Goal: Task Accomplishment & Management: Use online tool/utility

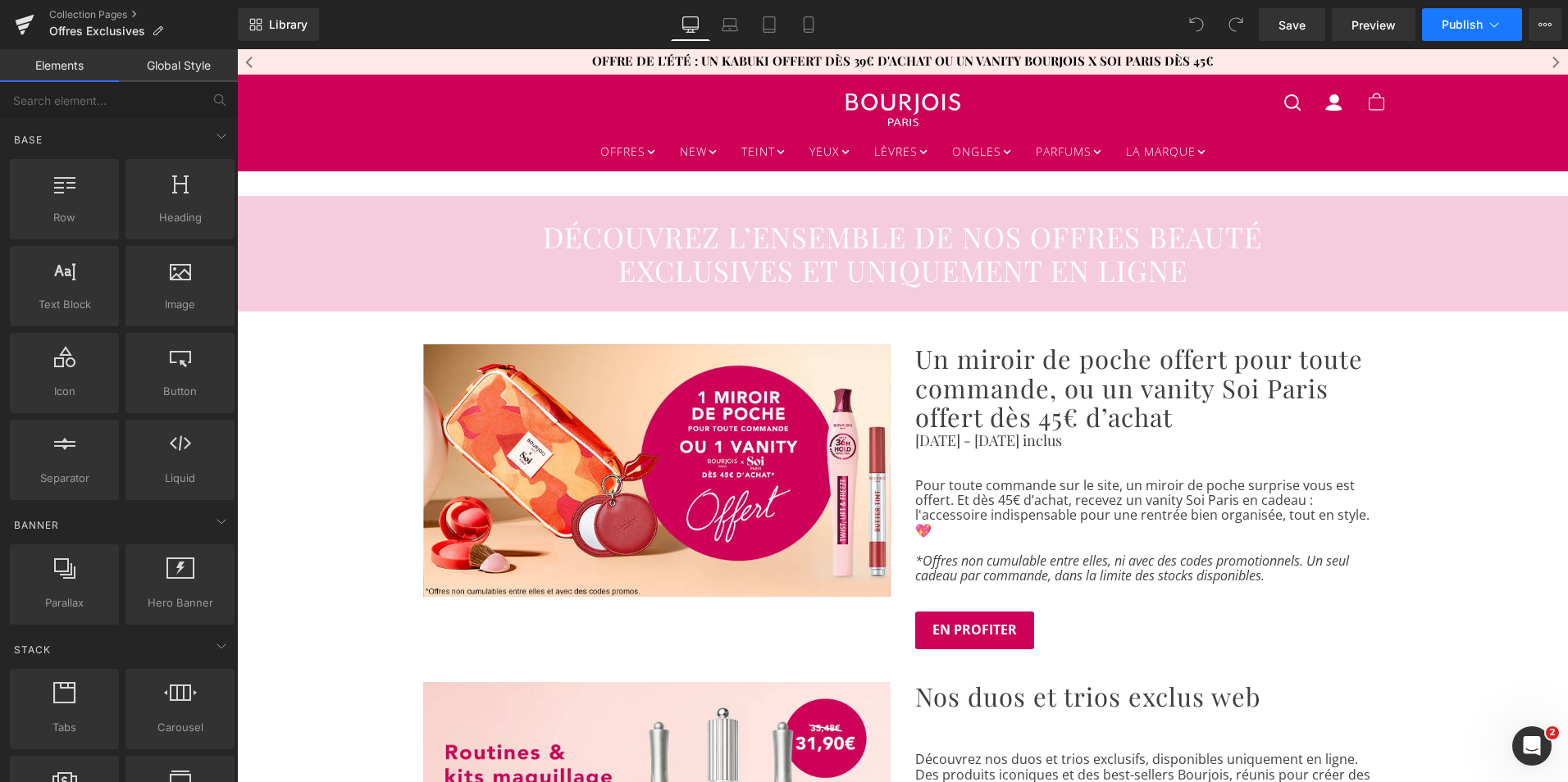
drag, startPoint x: 1506, startPoint y: 29, endPoint x: 1498, endPoint y: 22, distance: 10.6
click at [1498, 22] on icon at bounding box center [1493, 24] width 17 height 17
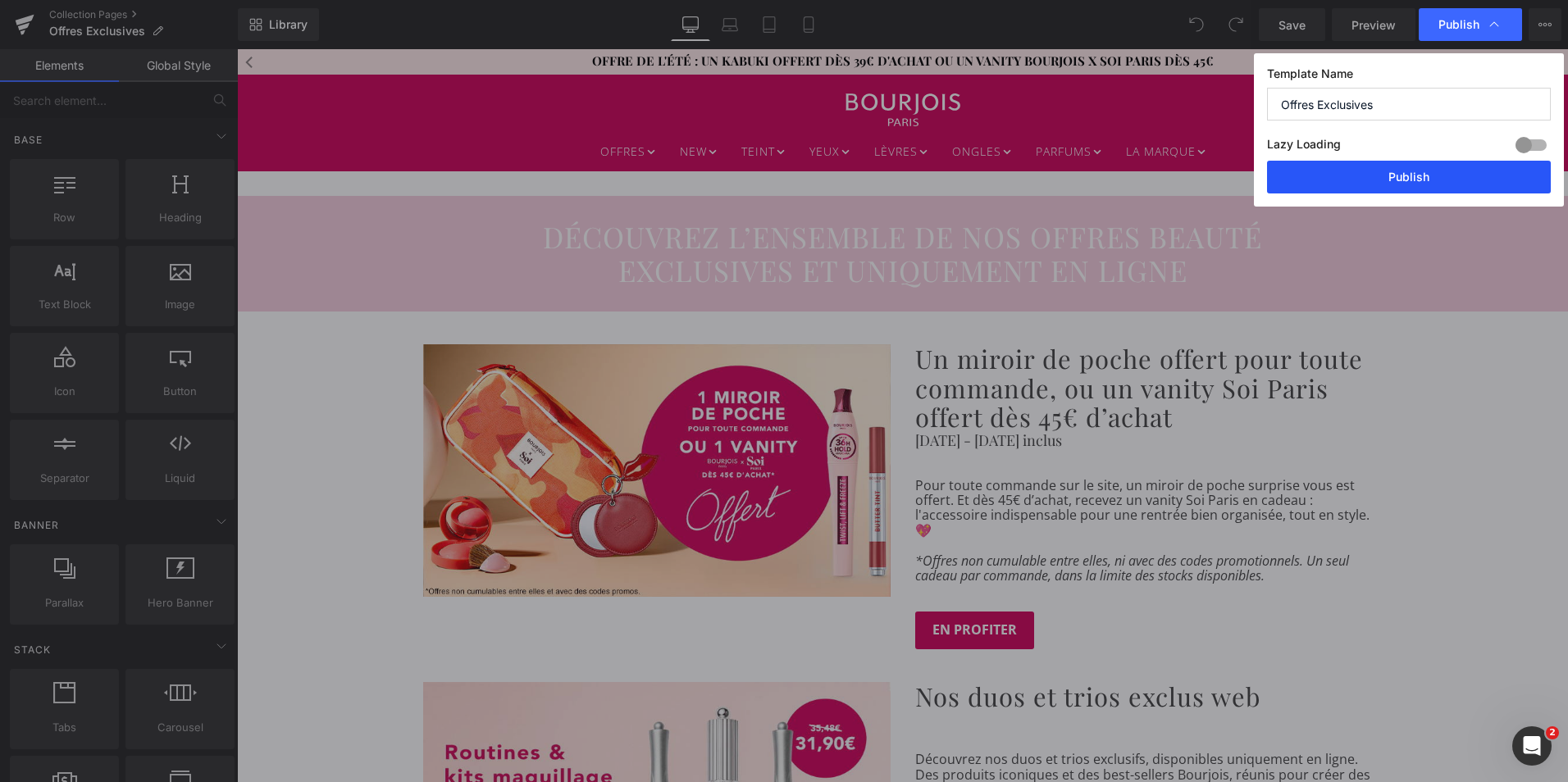
click at [1441, 169] on button "Publish" at bounding box center [1409, 177] width 284 height 33
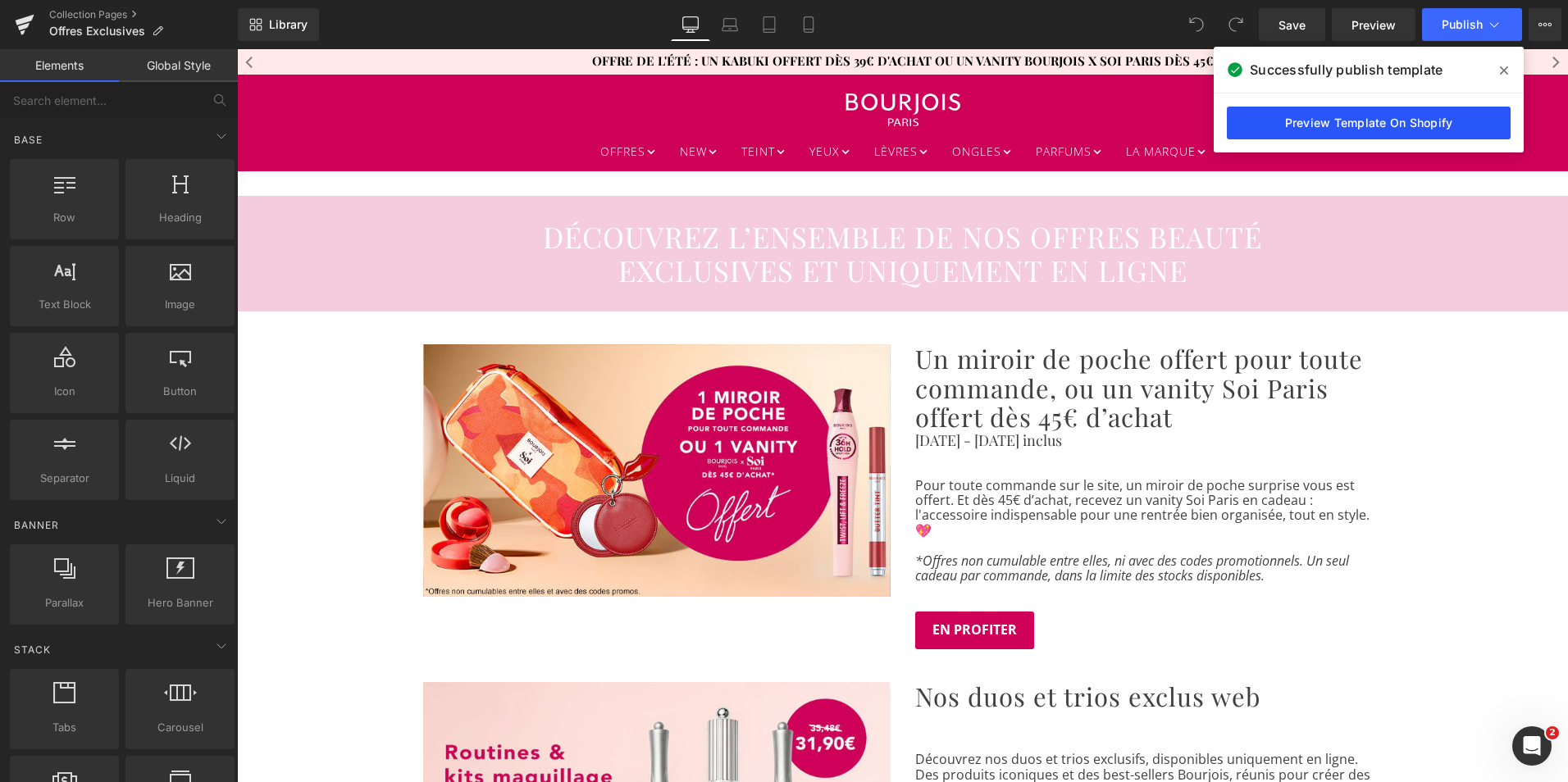
click at [1395, 126] on link "Preview Template On Shopify" at bounding box center [1368, 124] width 284 height 33
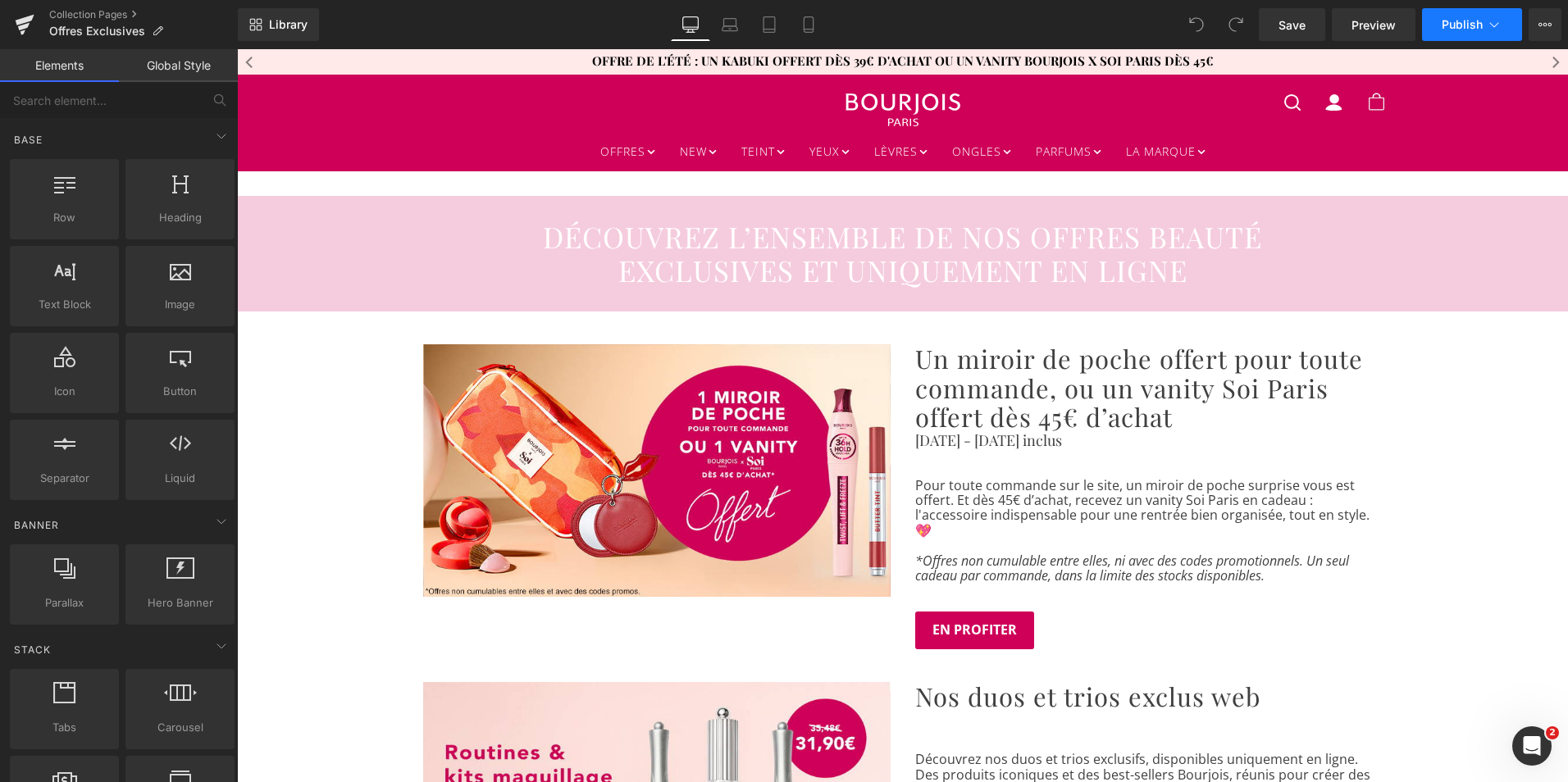
click at [1509, 13] on button "Publish" at bounding box center [1471, 24] width 100 height 33
click at [1545, 23] on icon at bounding box center [1545, 24] width 4 height 3
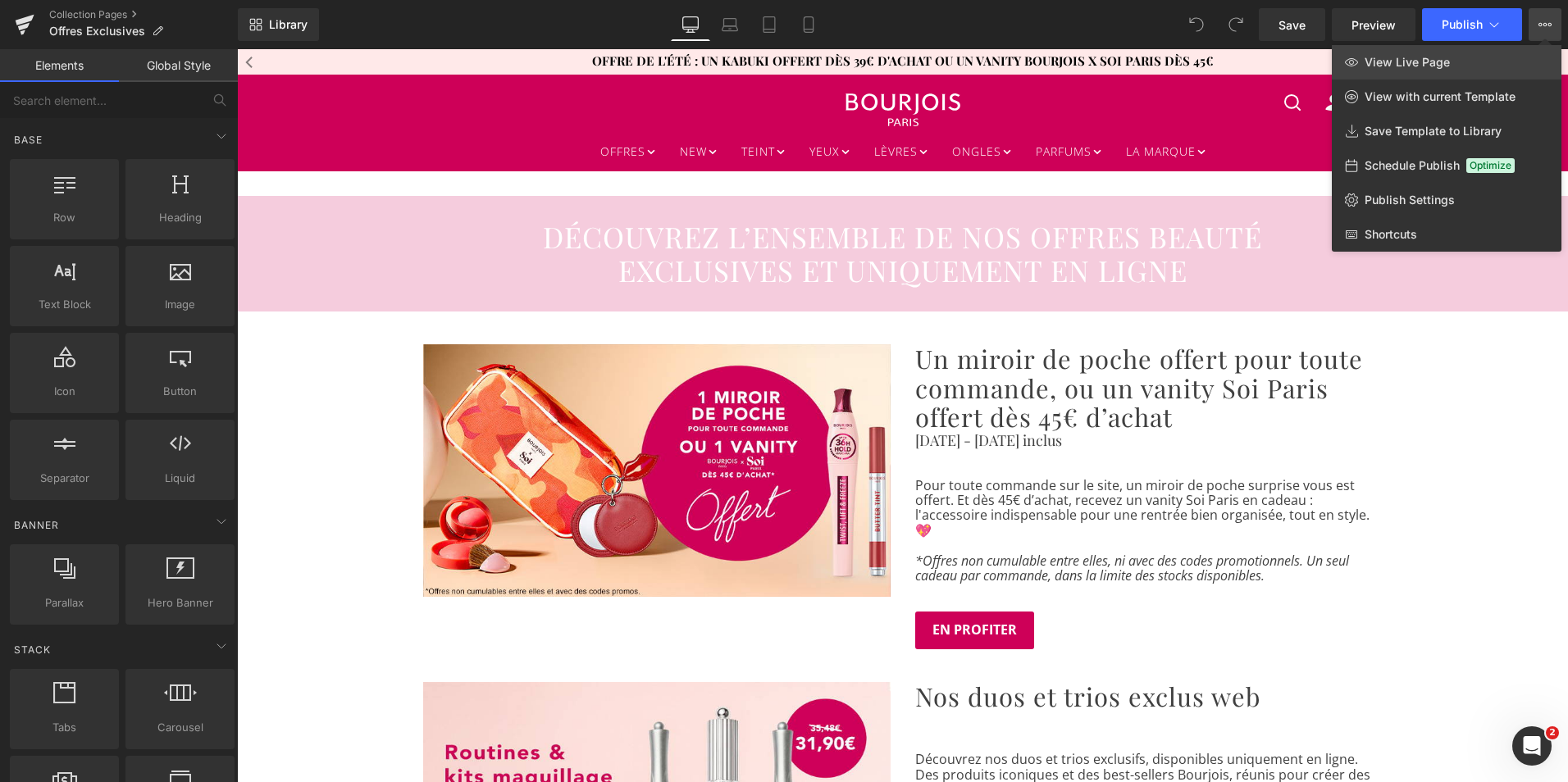
click at [1482, 58] on link "View Live Page" at bounding box center [1446, 63] width 230 height 35
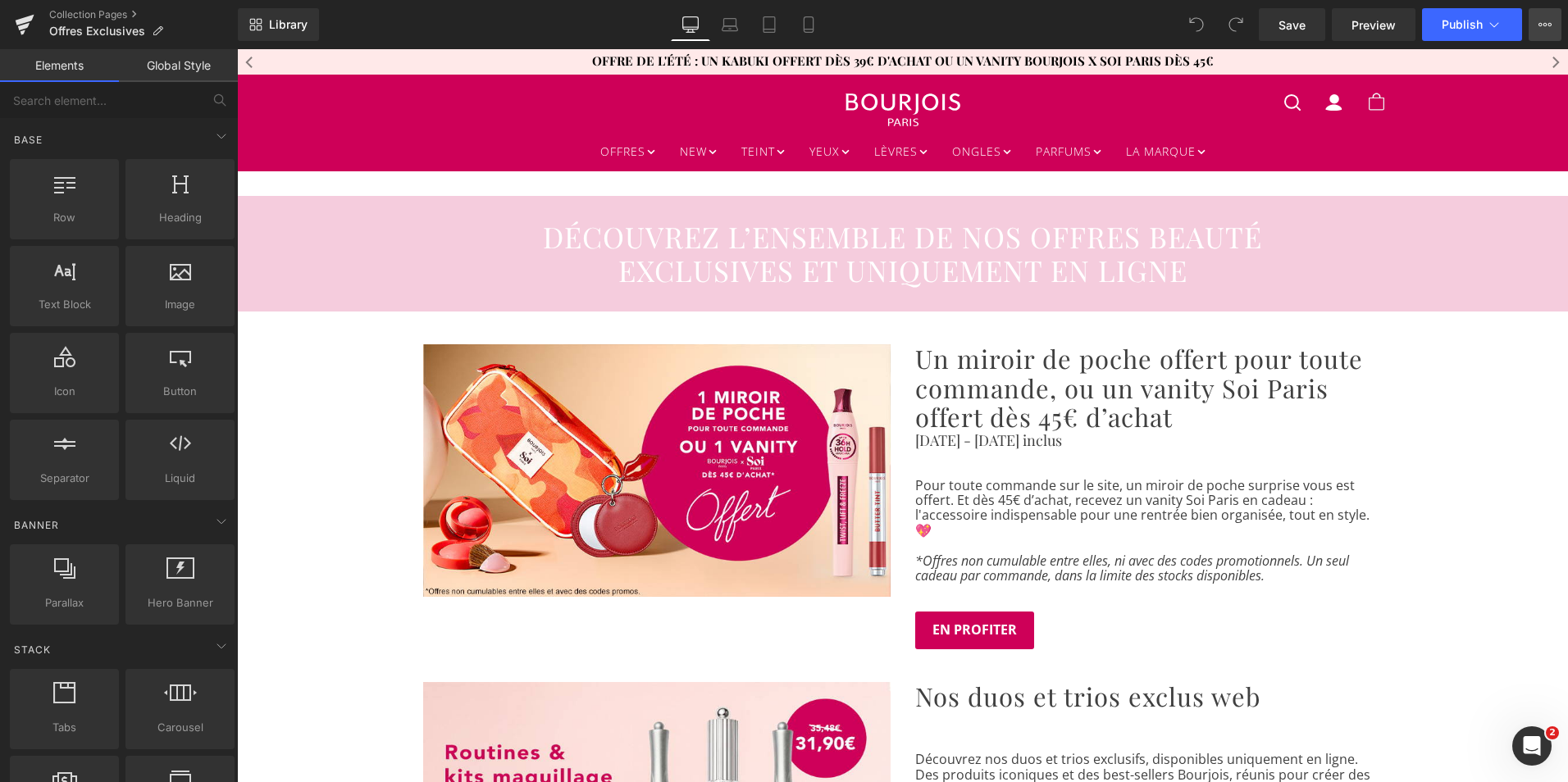
click at [1545, 30] on icon at bounding box center [1545, 24] width 13 height 13
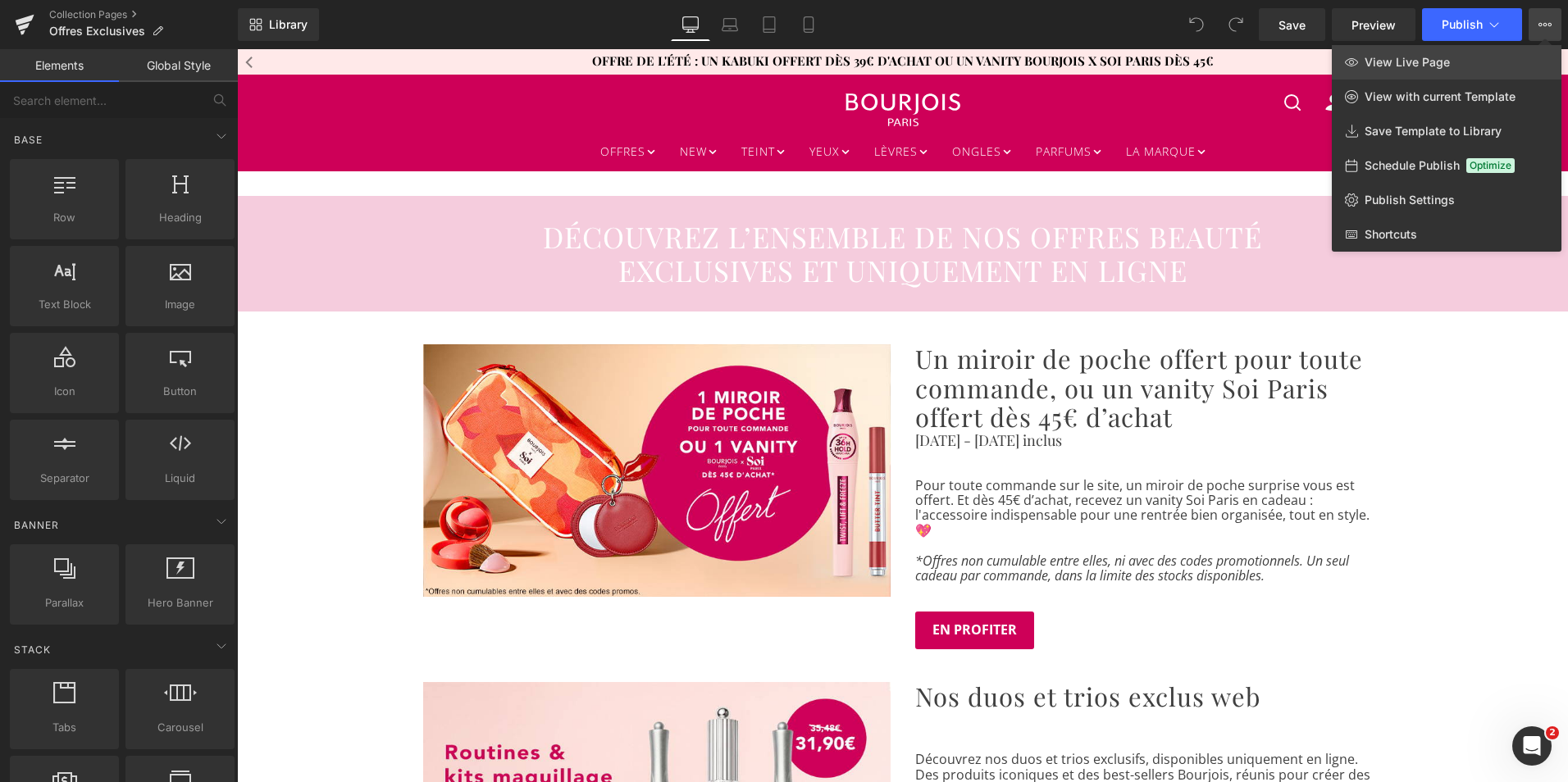
click at [1495, 69] on link "View Live Page" at bounding box center [1446, 63] width 230 height 35
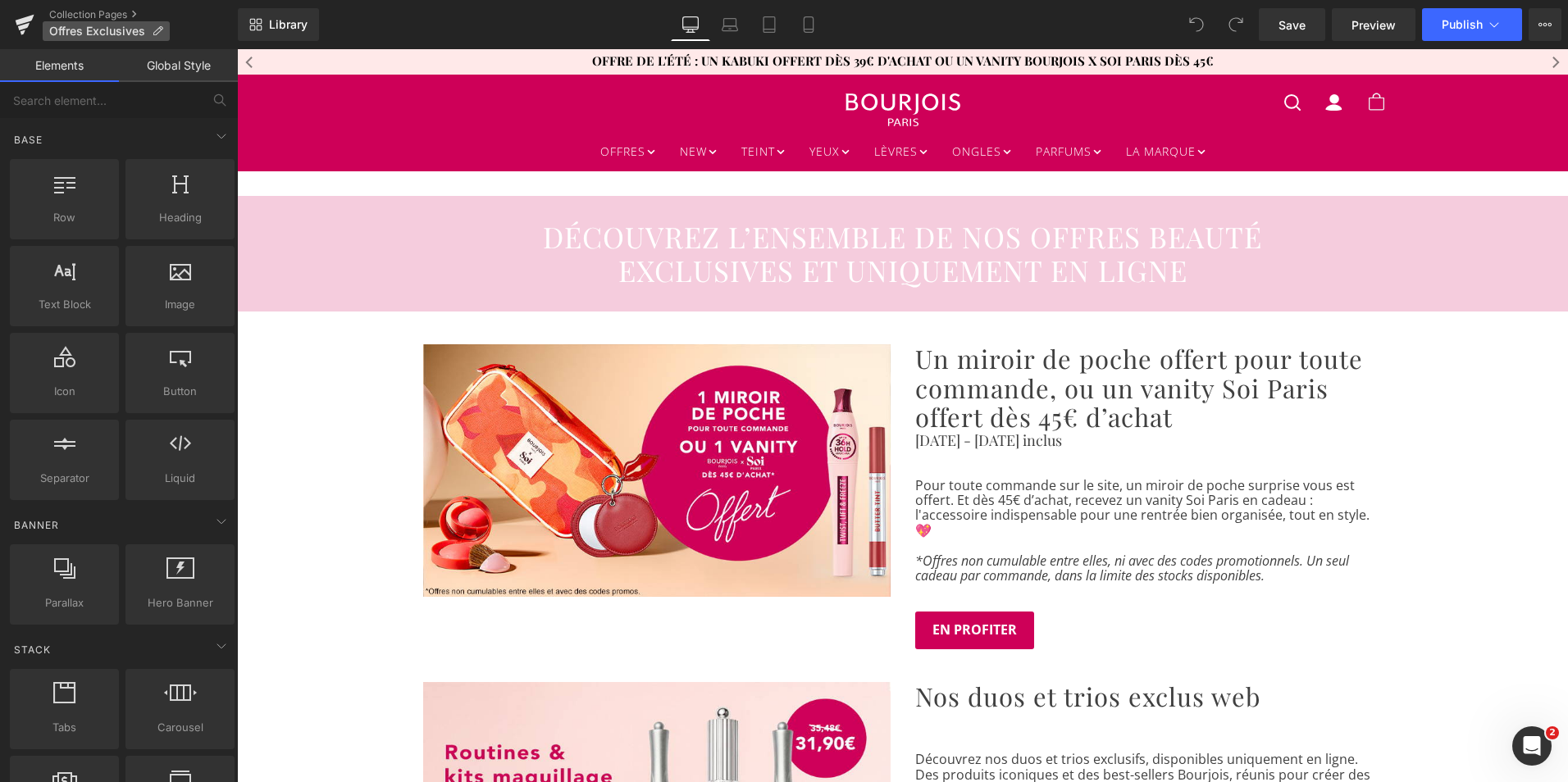
click at [86, 30] on span "Offres Exclusives" at bounding box center [97, 30] width 96 height 13
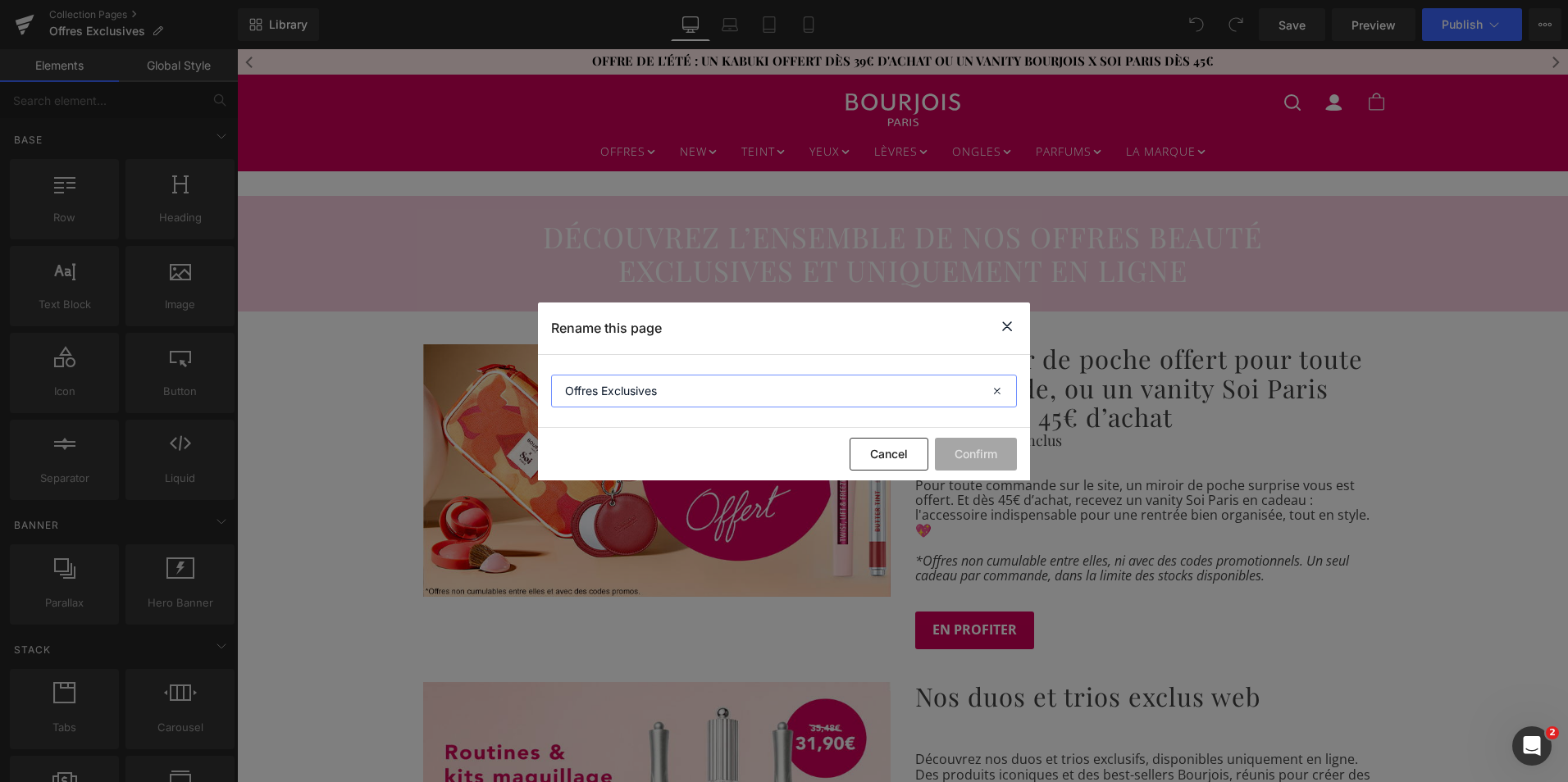
drag, startPoint x: 657, startPoint y: 397, endPoint x: 551, endPoint y: 399, distance: 106.0
click at [551, 399] on input "Offres Exclusives" at bounding box center [784, 391] width 465 height 33
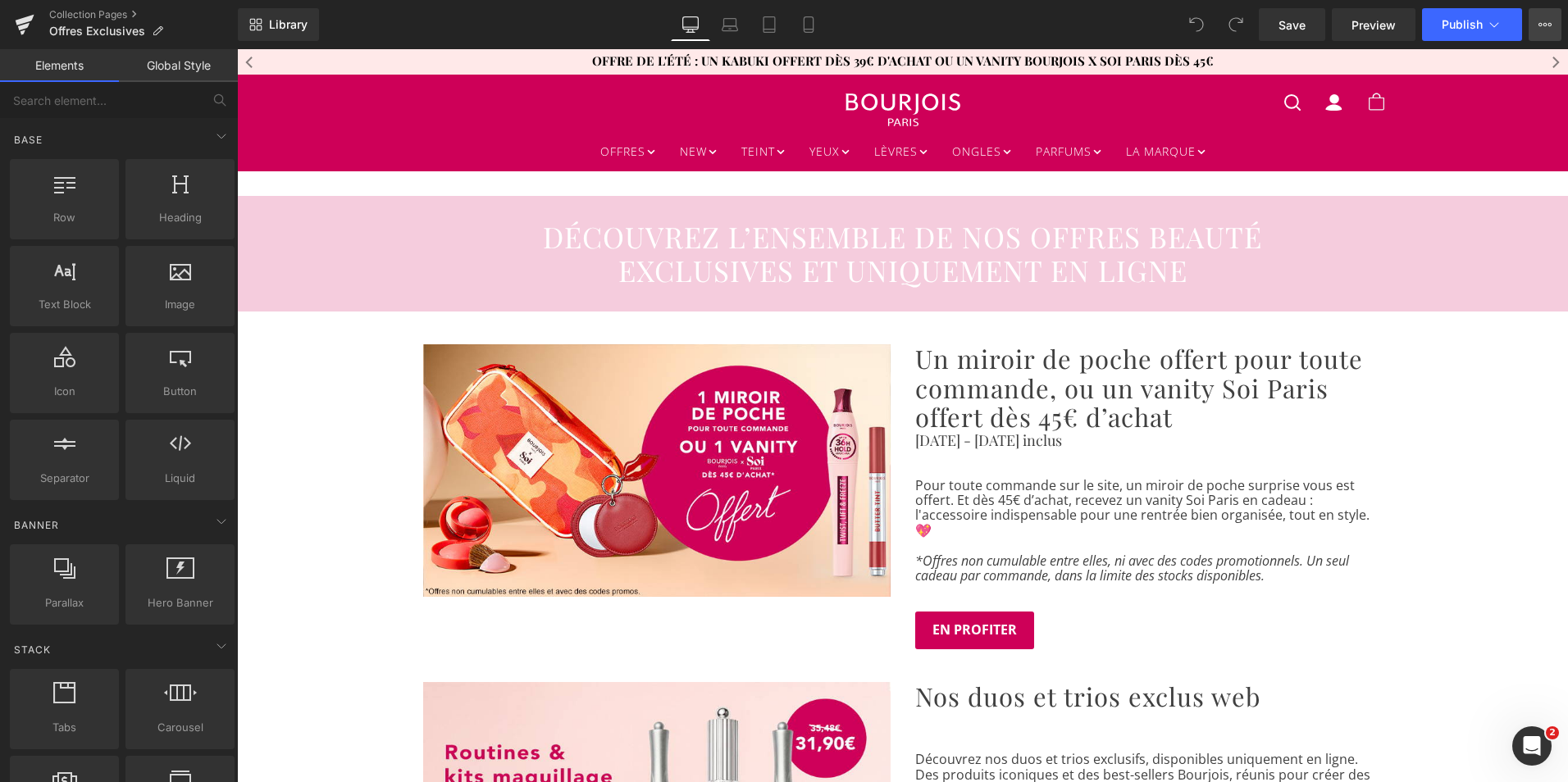
click at [1551, 25] on button "View Live Page View with current Template Save Template to Library Schedule Pub…" at bounding box center [1545, 24] width 33 height 33
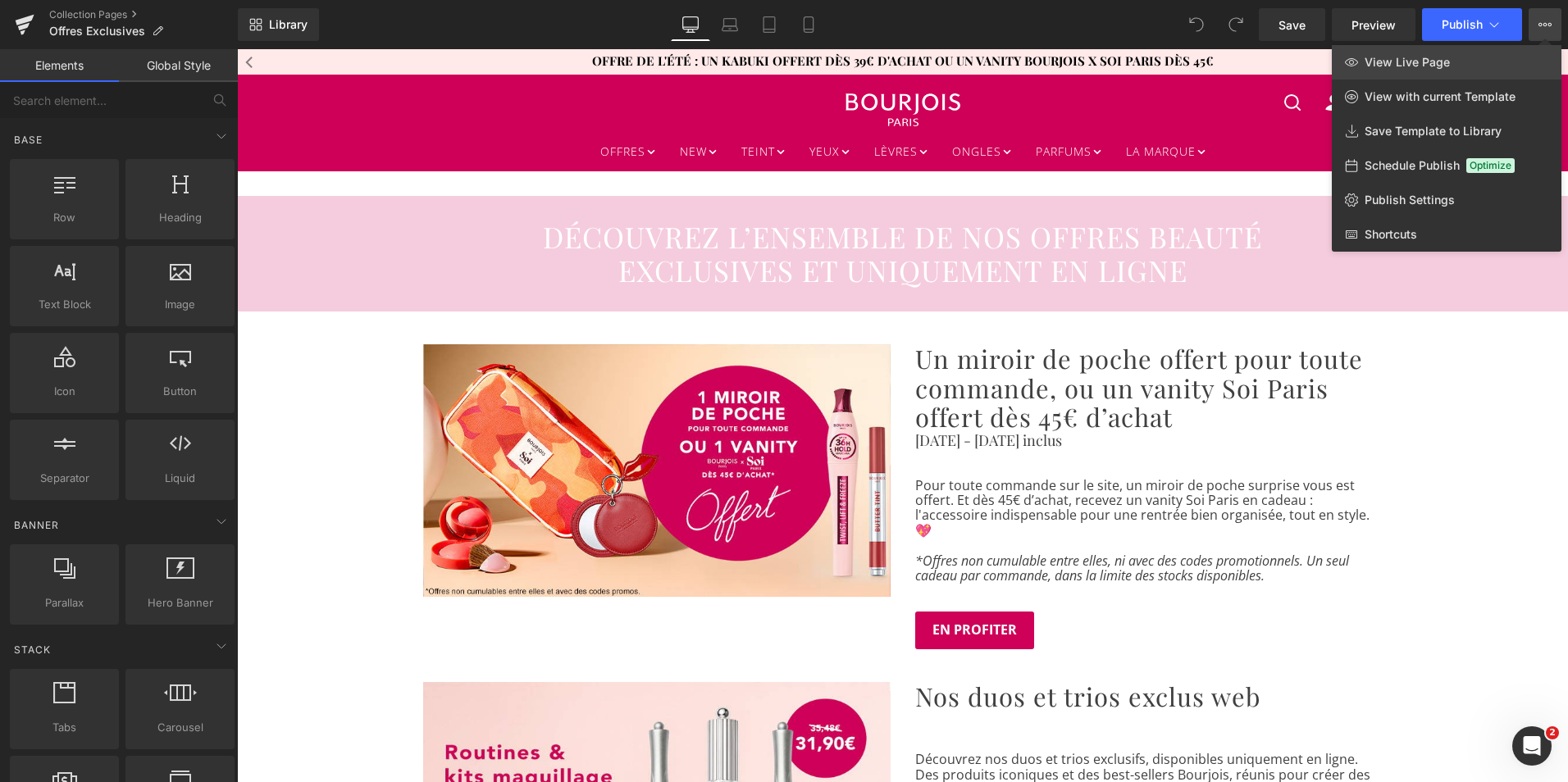
click at [1491, 72] on link "View Live Page" at bounding box center [1446, 63] width 230 height 35
